Goal: Information Seeking & Learning: Find specific fact

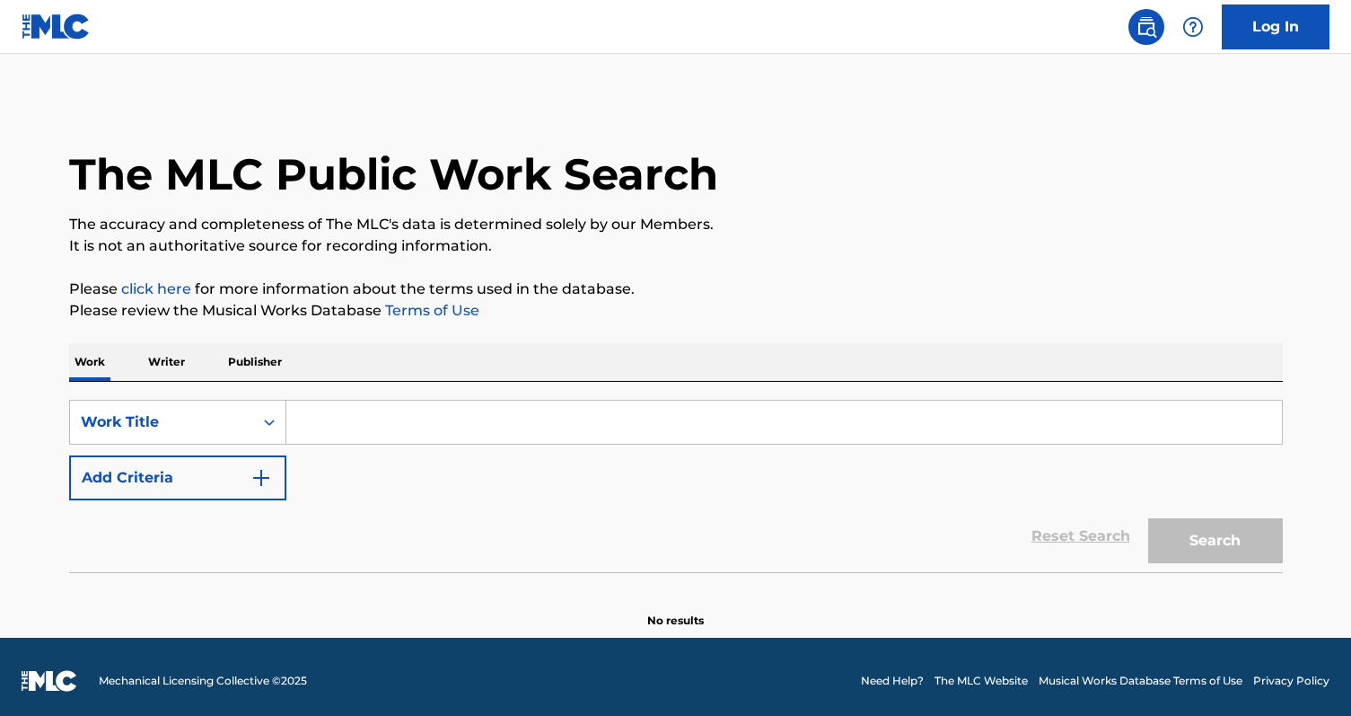
click at [336, 424] on input "Search Form" at bounding box center [784, 422] width 996 height 43
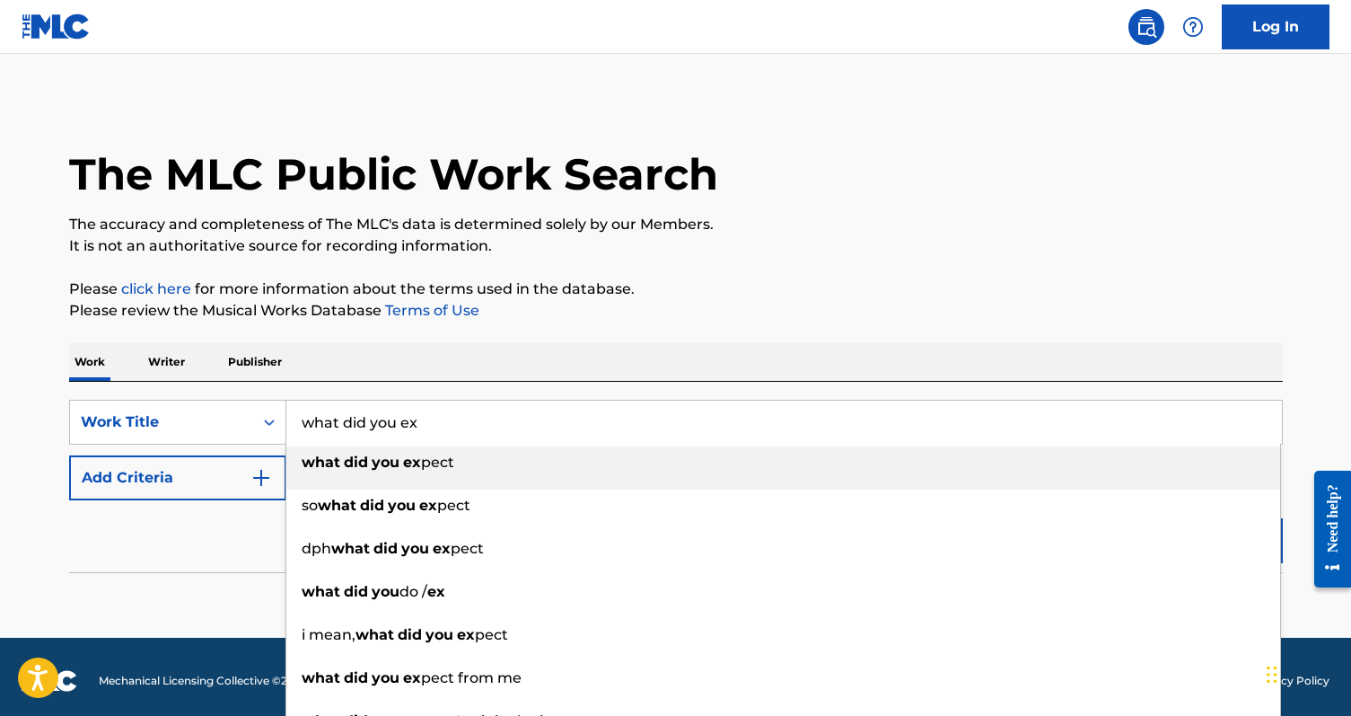
click at [373, 469] on strong "you" at bounding box center [386, 461] width 28 height 17
type input "what did you expect"
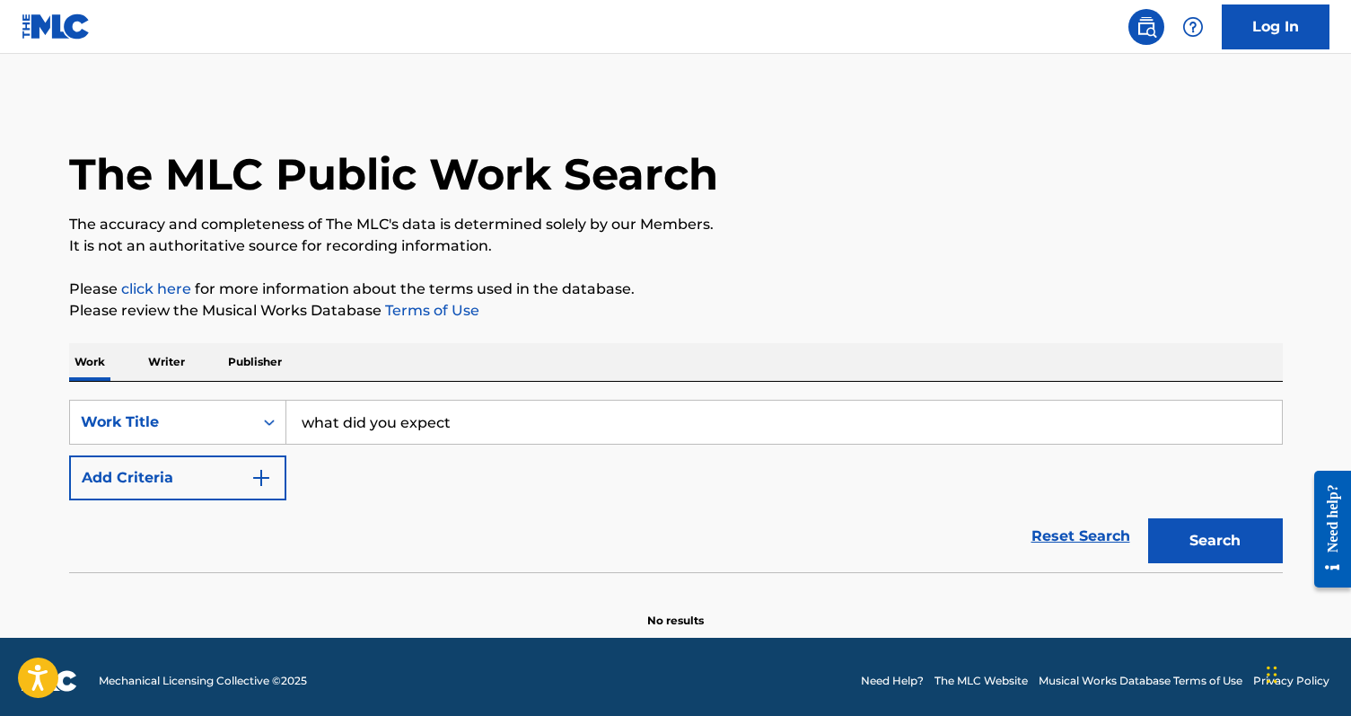
click at [247, 483] on button "Add Criteria" at bounding box center [177, 477] width 217 height 45
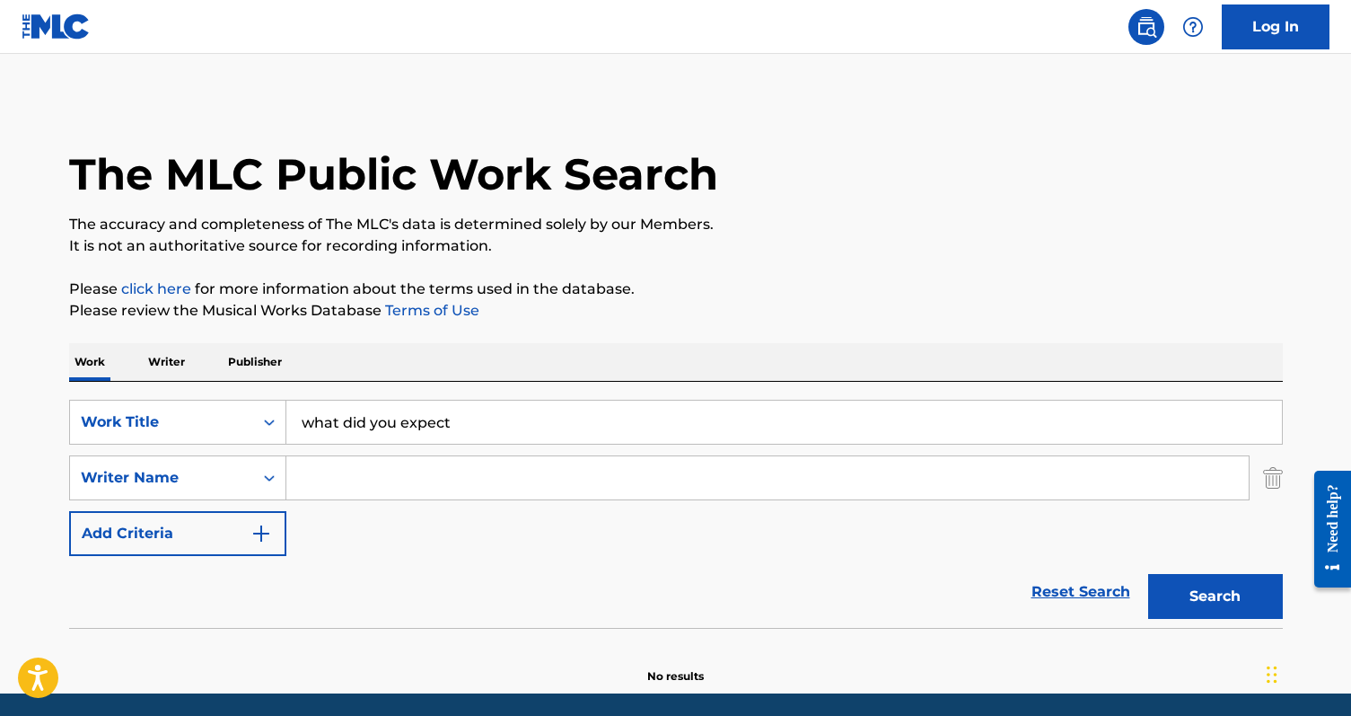
click at [357, 480] on input "Search Form" at bounding box center [767, 477] width 963 height 43
type input "olivia rudeen"
click at [1149, 574] on button "Search" at bounding box center [1216, 596] width 135 height 45
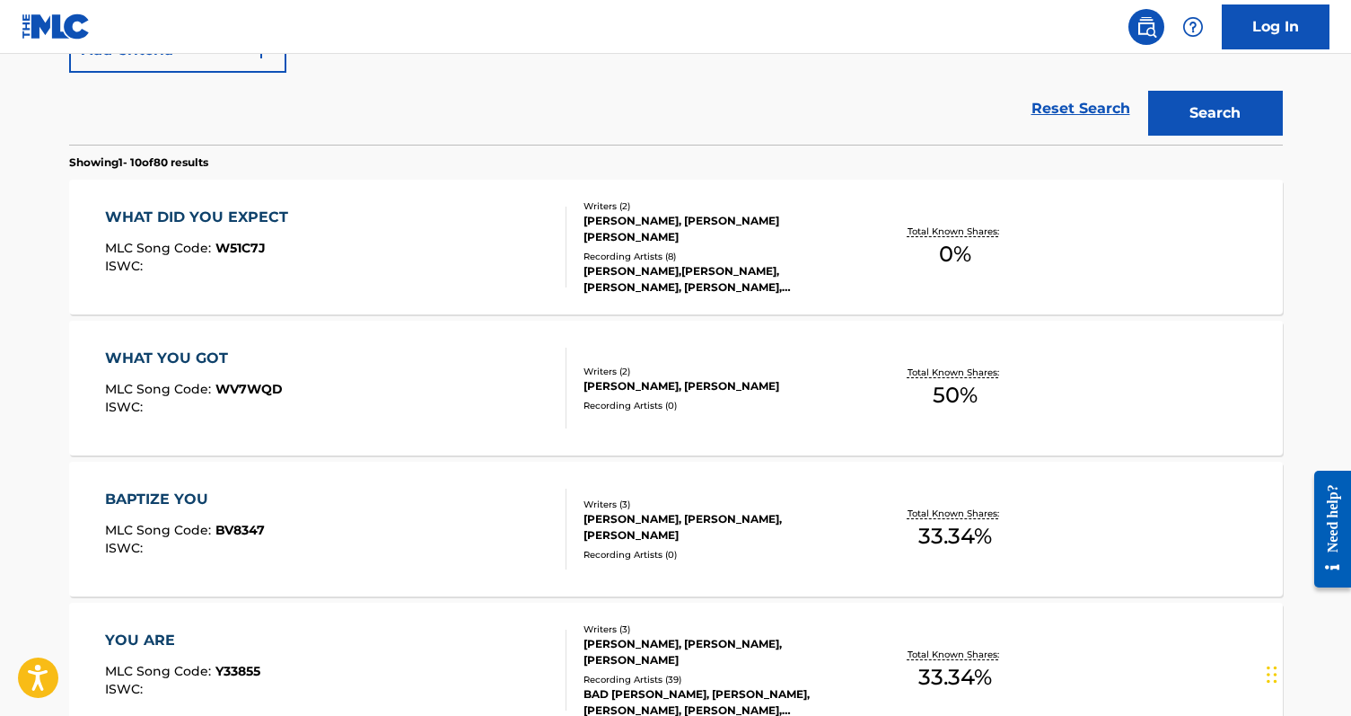
scroll to position [484, 0]
click at [453, 263] on div "WHAT DID YOU EXPECT MLC Song Code : W51C7J ISWC :" at bounding box center [336, 246] width 462 height 81
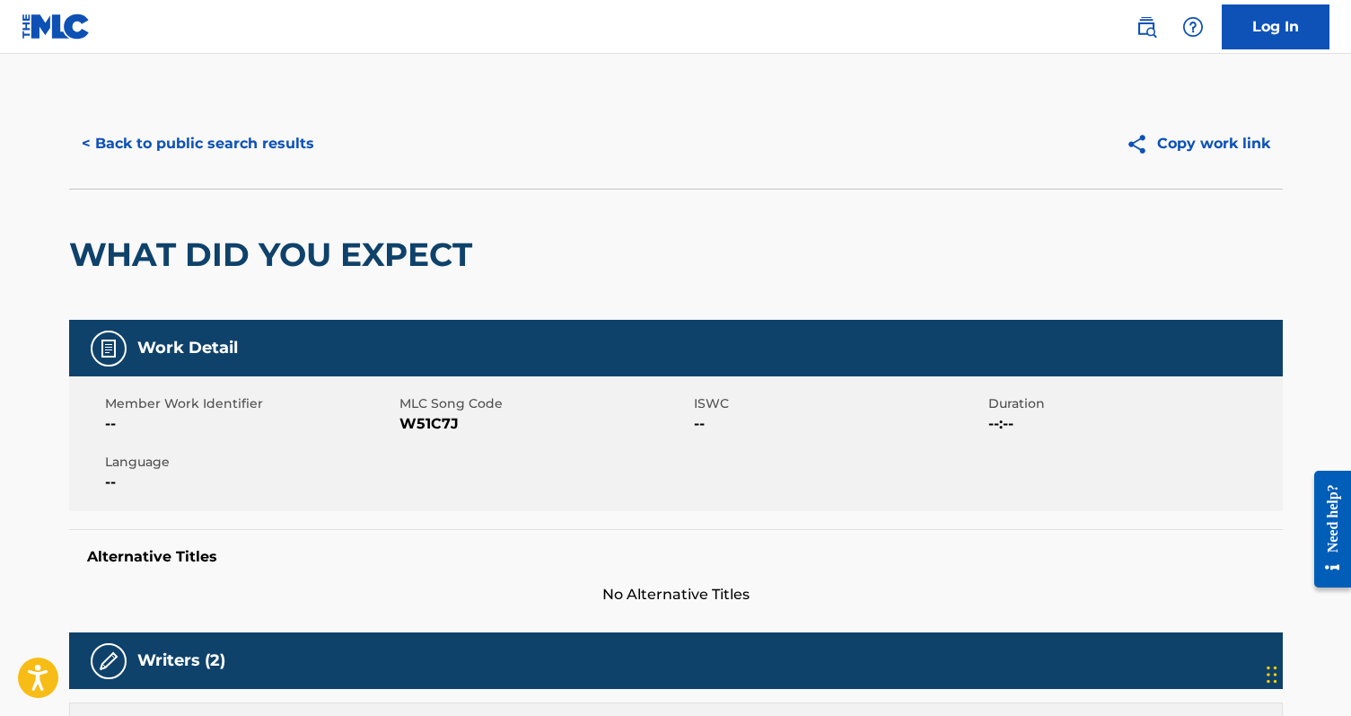
click at [132, 141] on button "< Back to public search results" at bounding box center [198, 143] width 258 height 45
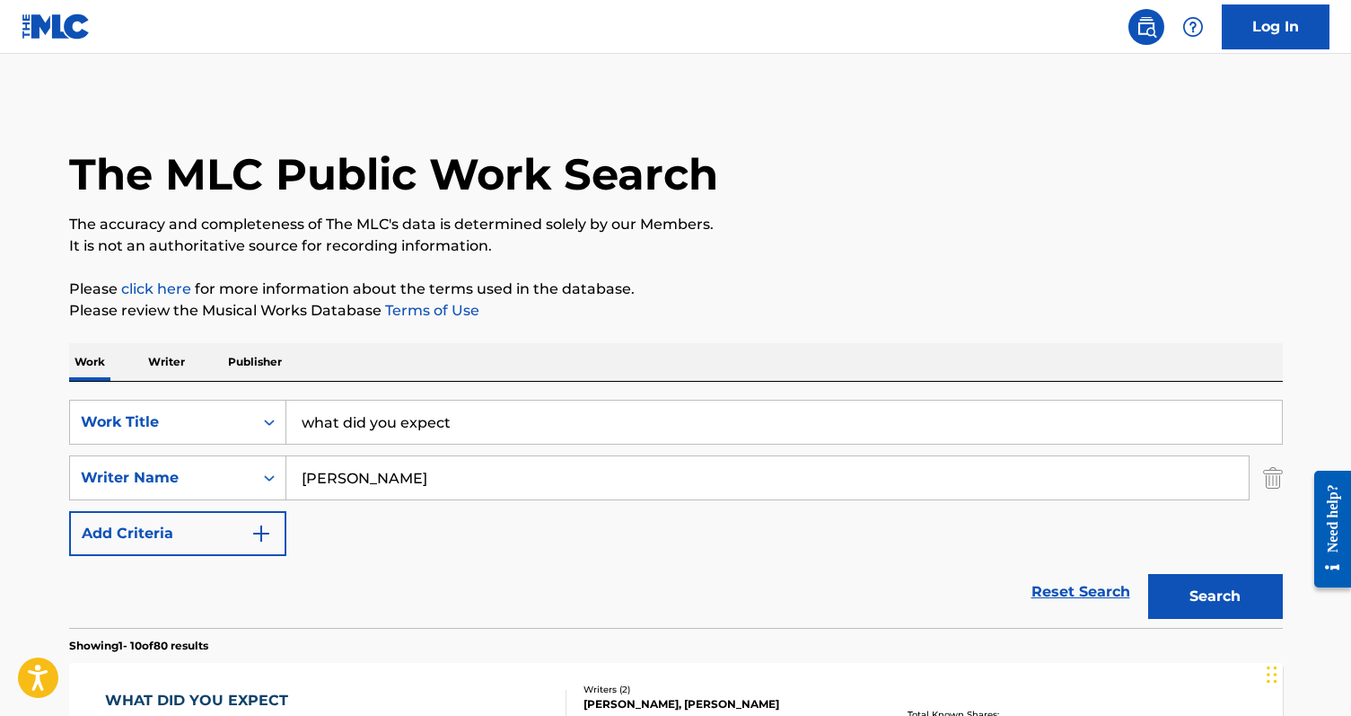
click at [385, 428] on input "what did you expect" at bounding box center [784, 422] width 996 height 43
type input "mama, i'm misbehavin'"
click at [1149, 574] on button "Search" at bounding box center [1216, 596] width 135 height 45
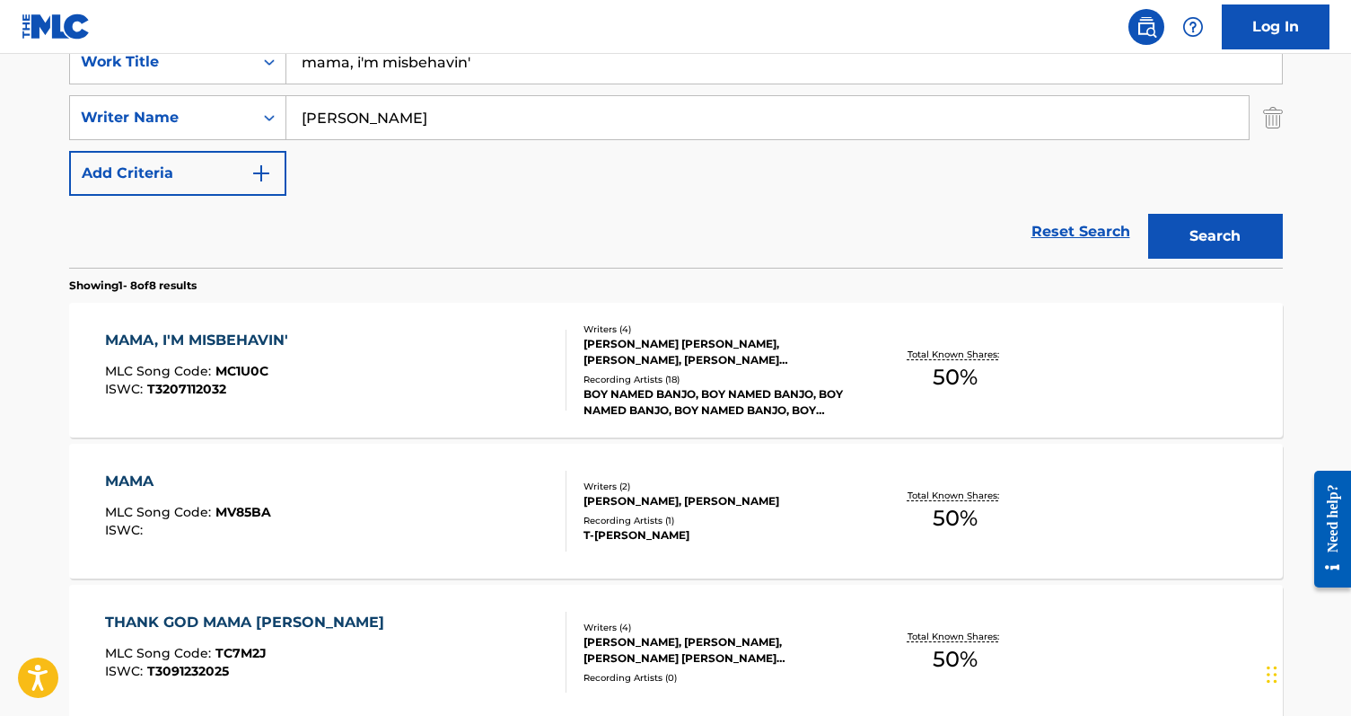
scroll to position [362, 0]
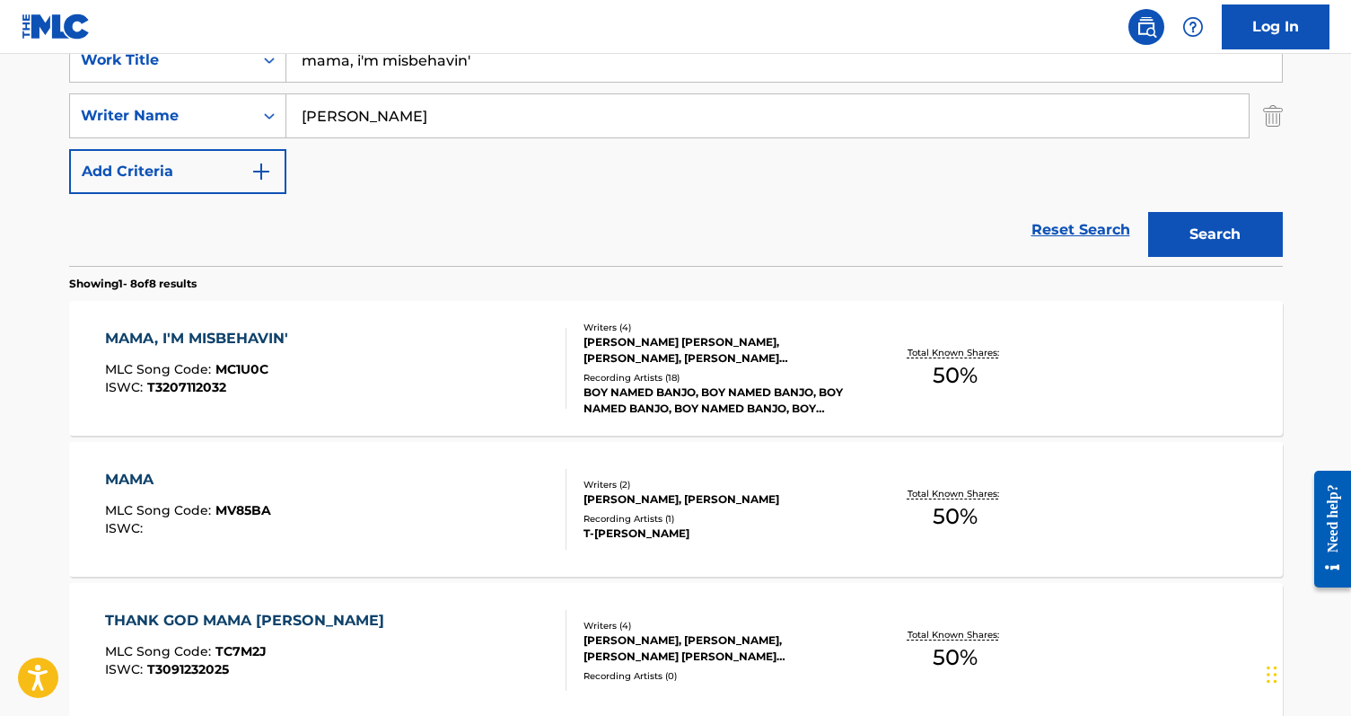
click at [488, 388] on div "MAMA, I'M MISBEHAVIN' MLC Song Code : MC1U0C ISWC : T3207112032" at bounding box center [336, 368] width 462 height 81
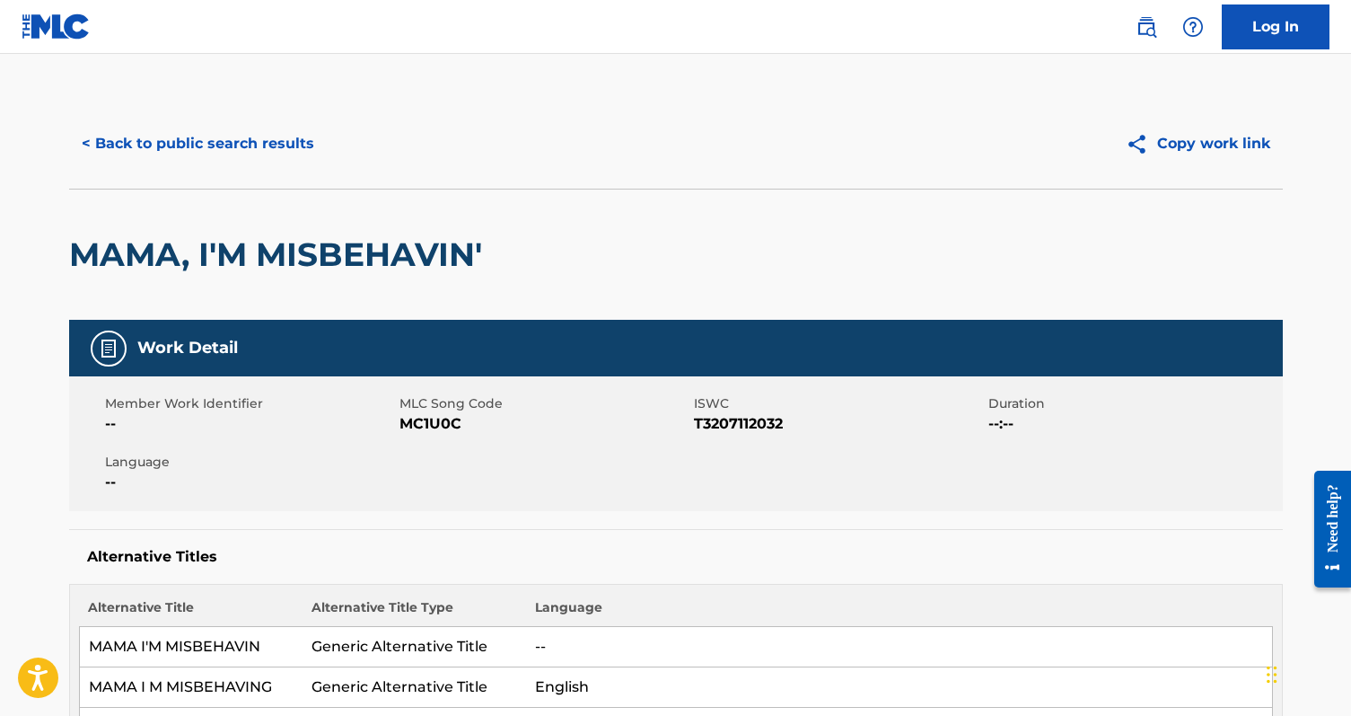
click at [140, 142] on button "< Back to public search results" at bounding box center [198, 143] width 258 height 45
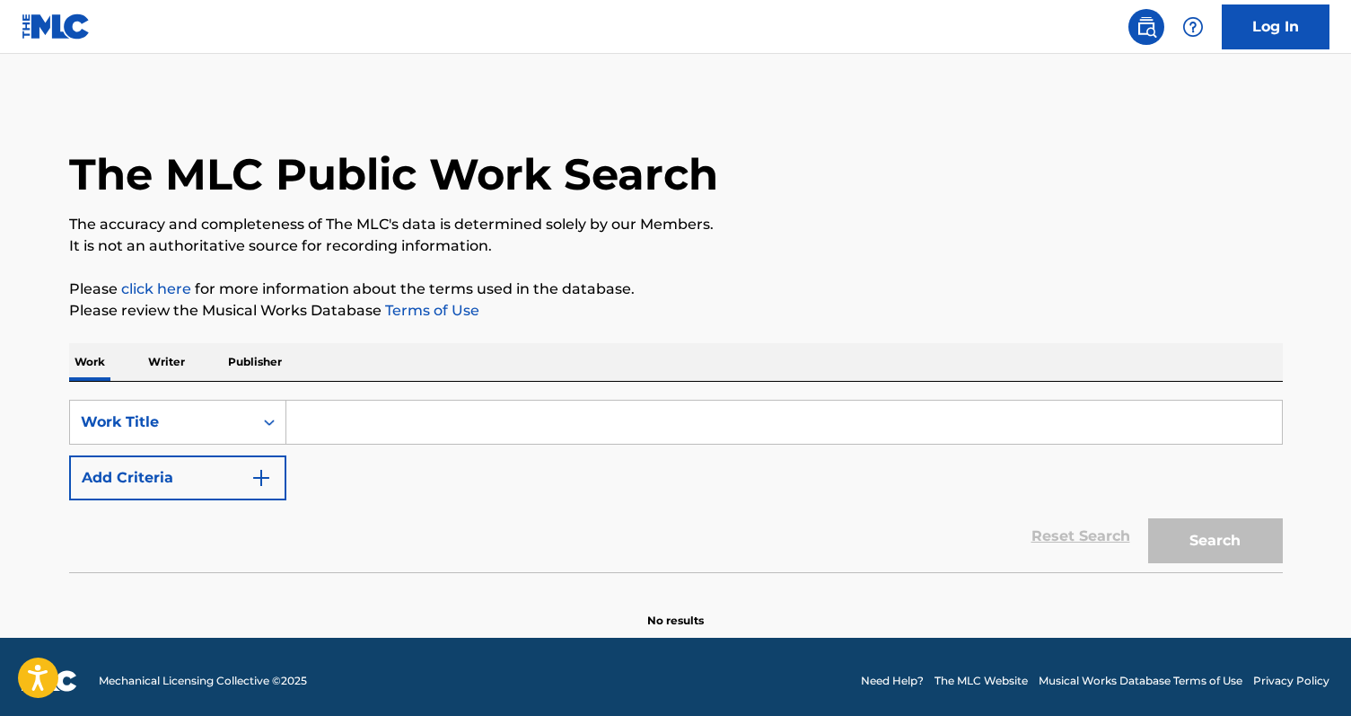
click at [360, 419] on input "Search Form" at bounding box center [784, 422] width 996 height 43
click at [173, 361] on p "Writer" at bounding box center [167, 362] width 48 height 38
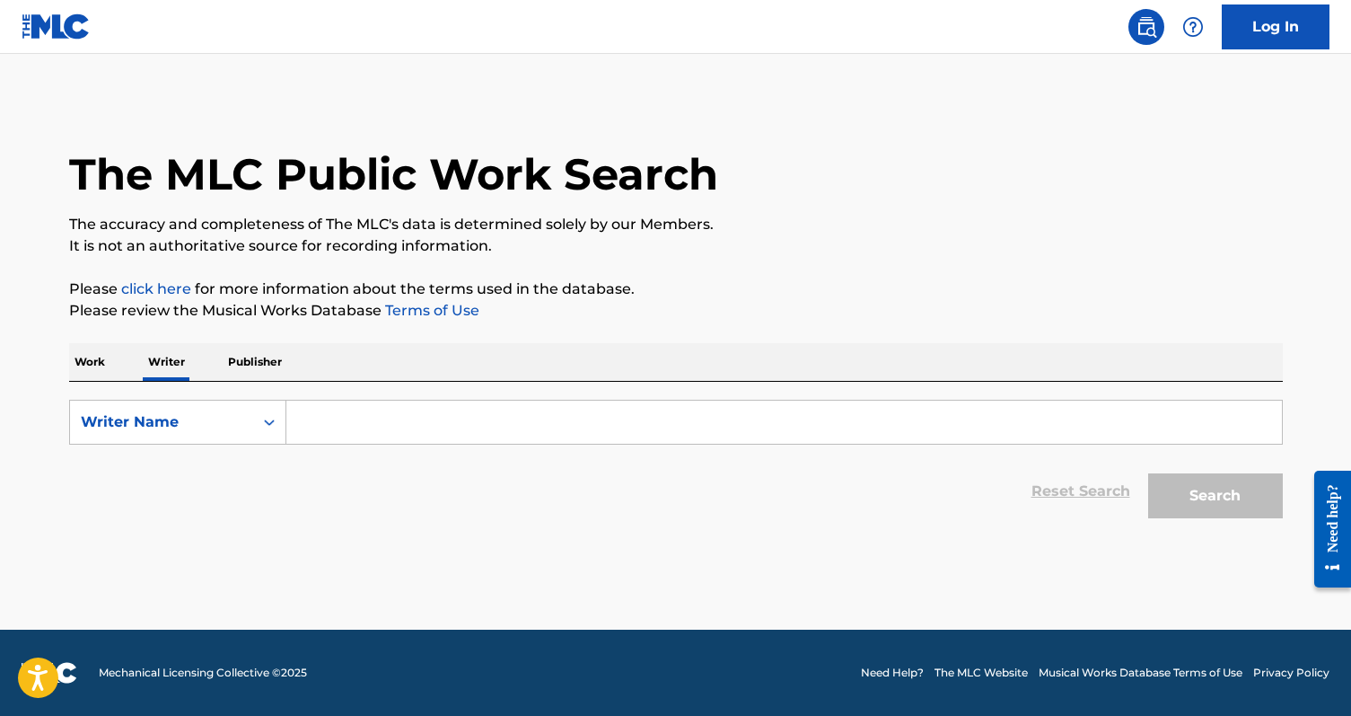
click at [357, 419] on input "Search Form" at bounding box center [784, 422] width 996 height 43
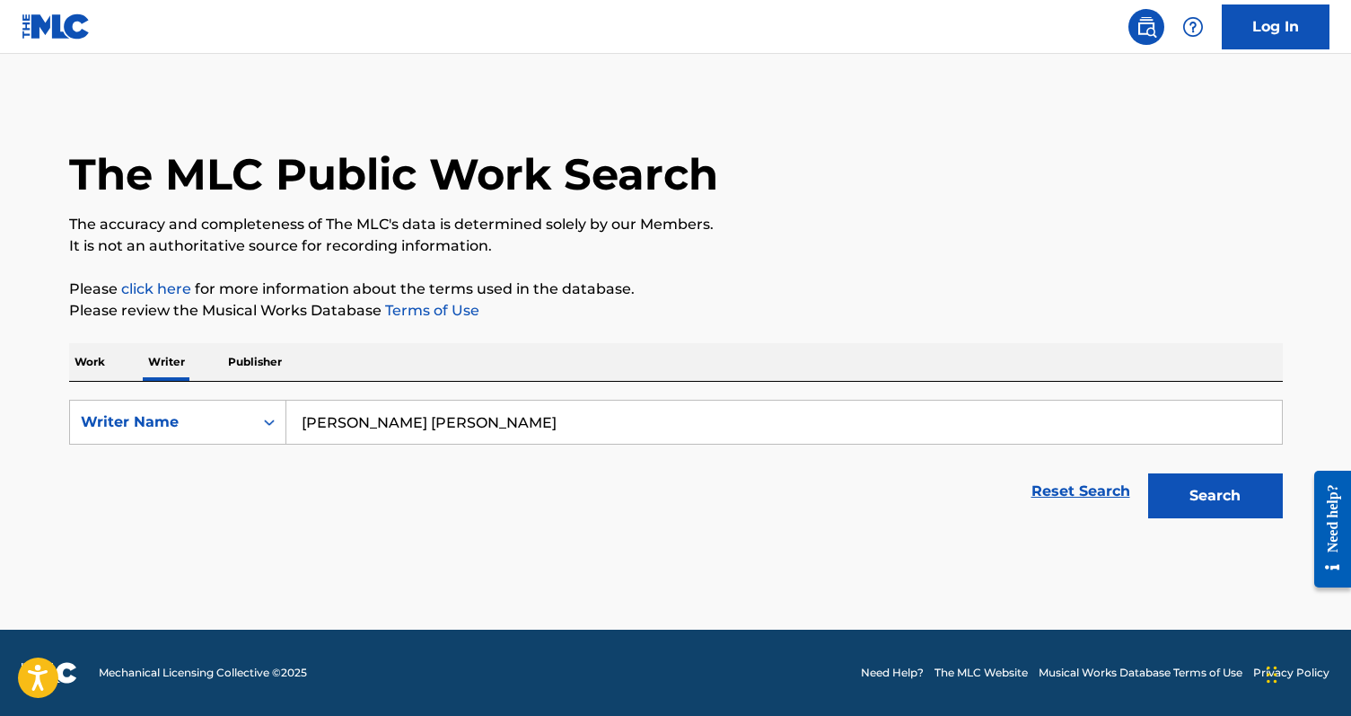
type input "[PERSON_NAME] [PERSON_NAME]"
click at [1178, 506] on button "Search" at bounding box center [1216, 495] width 135 height 45
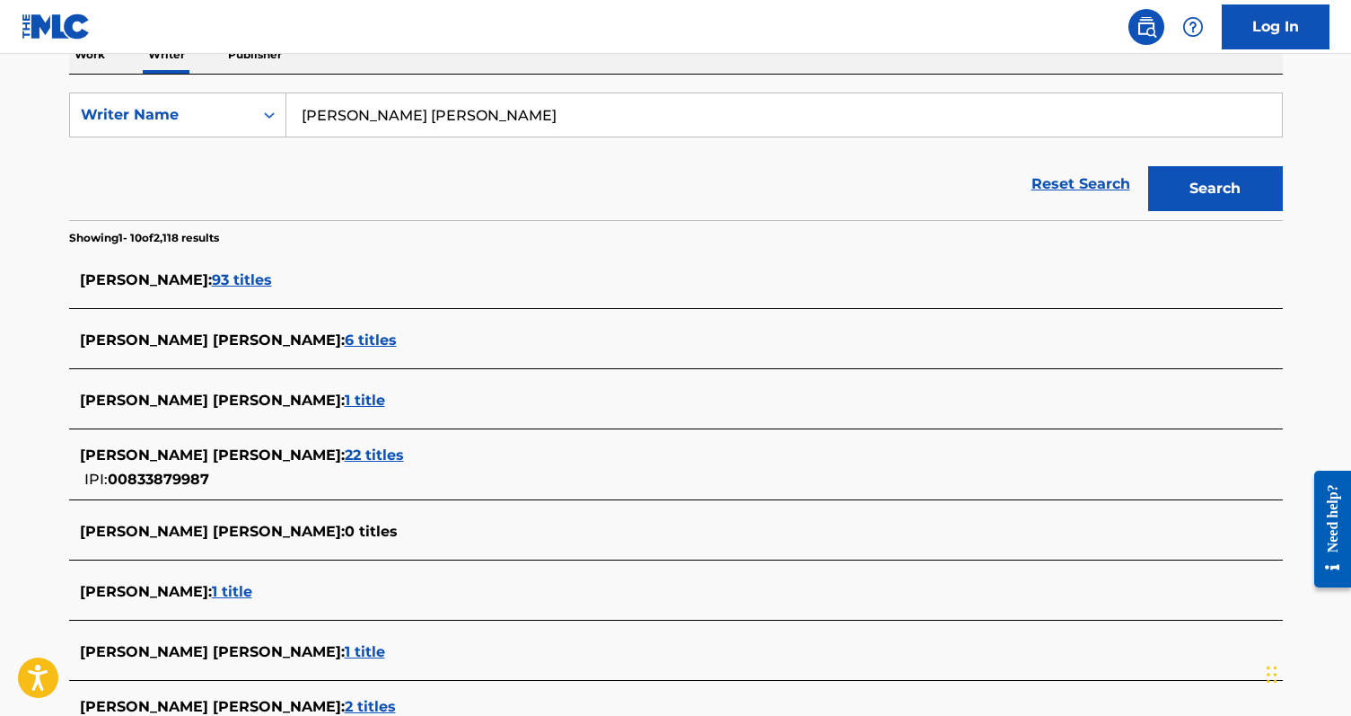
scroll to position [321, 0]
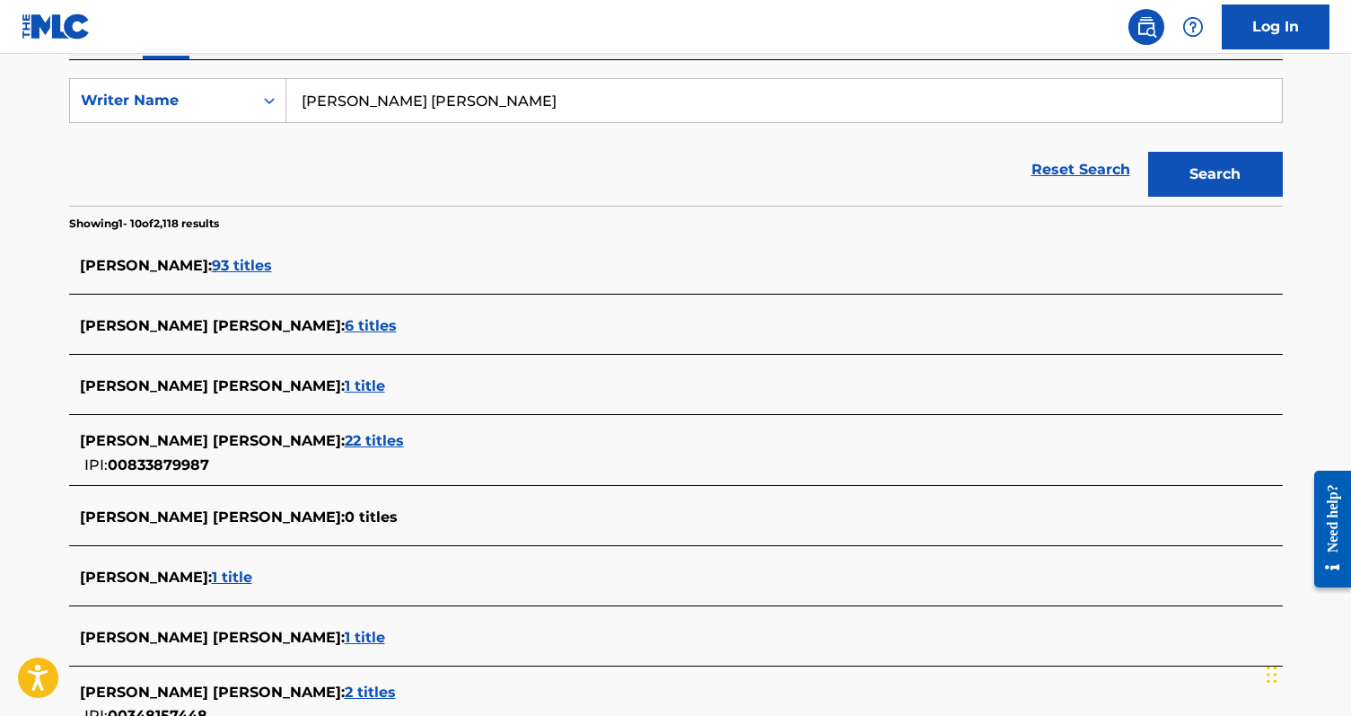
click at [345, 440] on span "22 titles" at bounding box center [374, 440] width 59 height 17
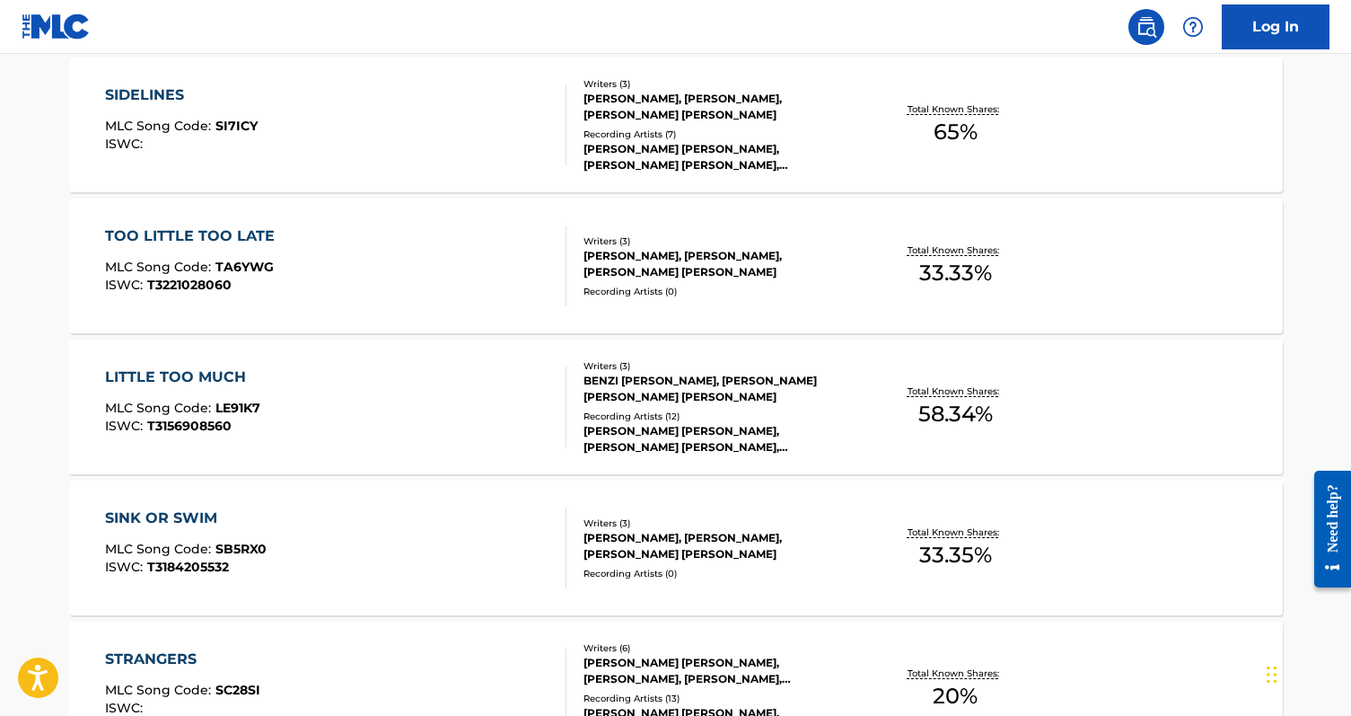
scroll to position [978, 0]
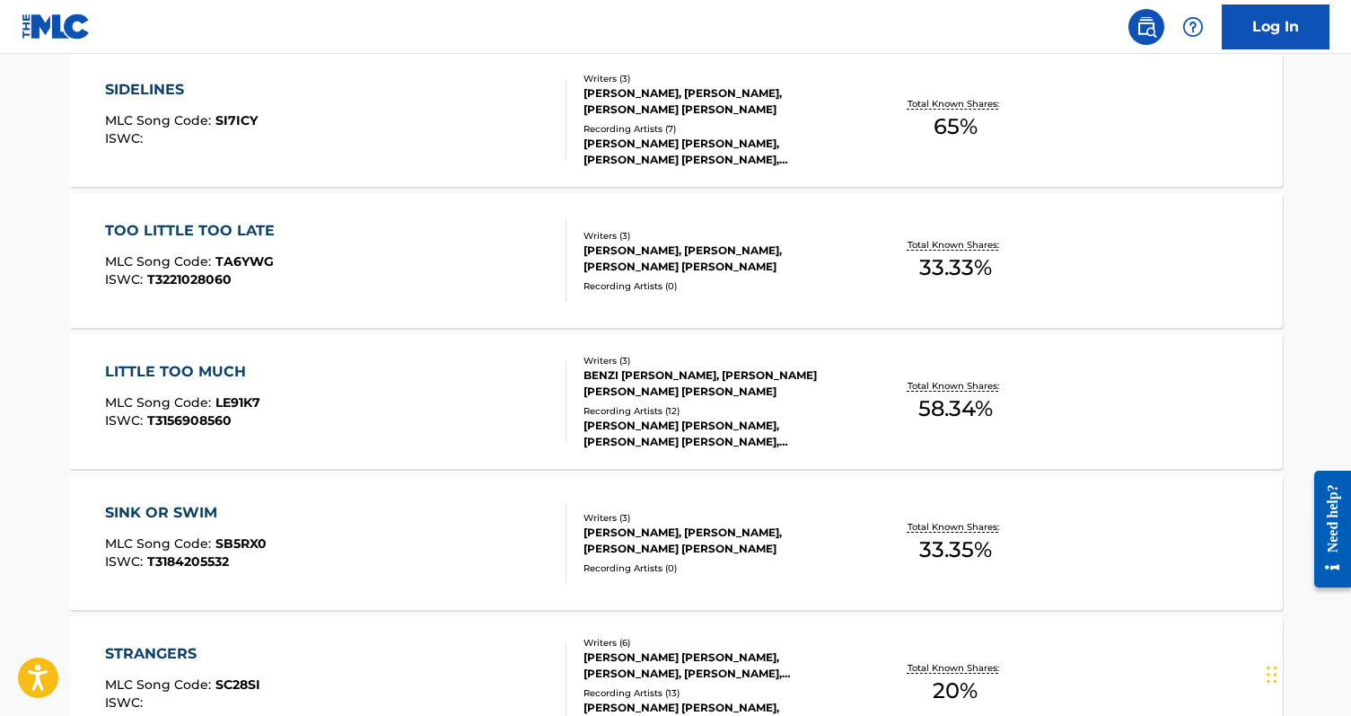
click at [409, 421] on div "LITTLE TOO MUCH MLC Song Code : LE91K7 ISWC : T3156908560" at bounding box center [336, 401] width 462 height 81
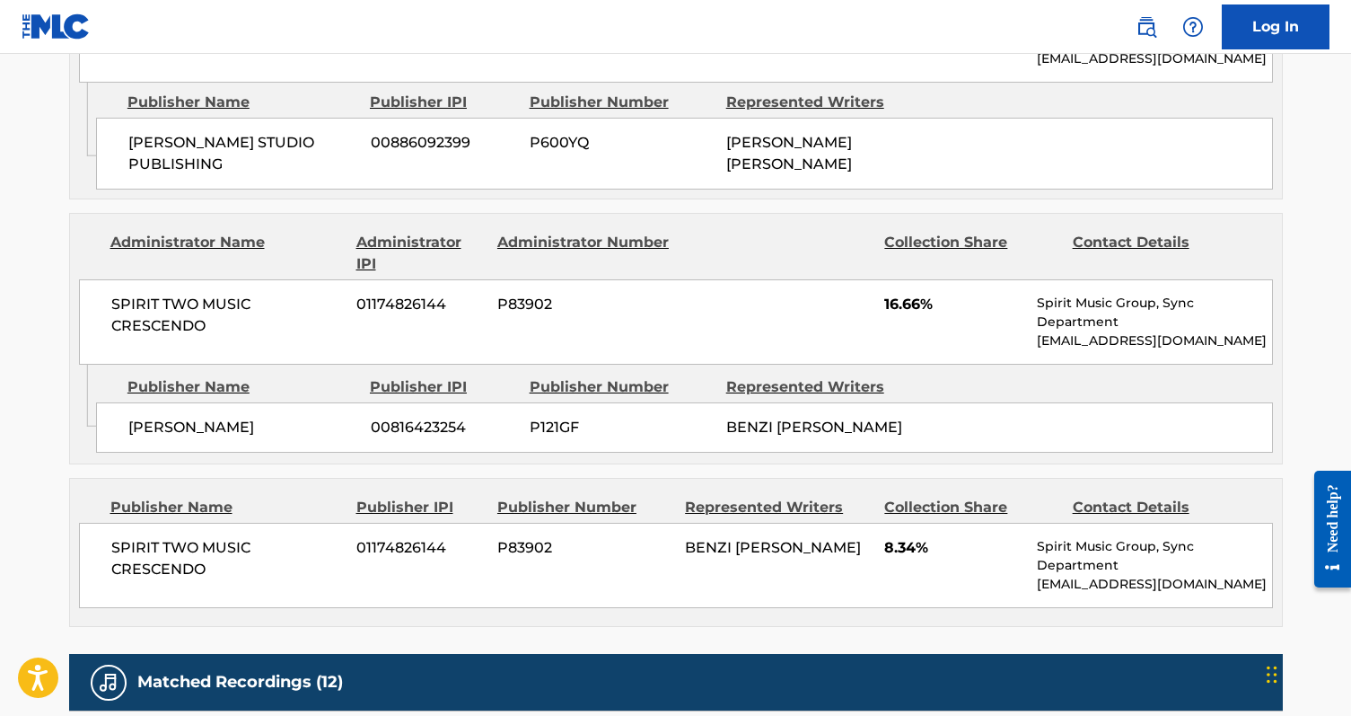
scroll to position [1085, 0]
